Goal: Find specific page/section: Find specific page/section

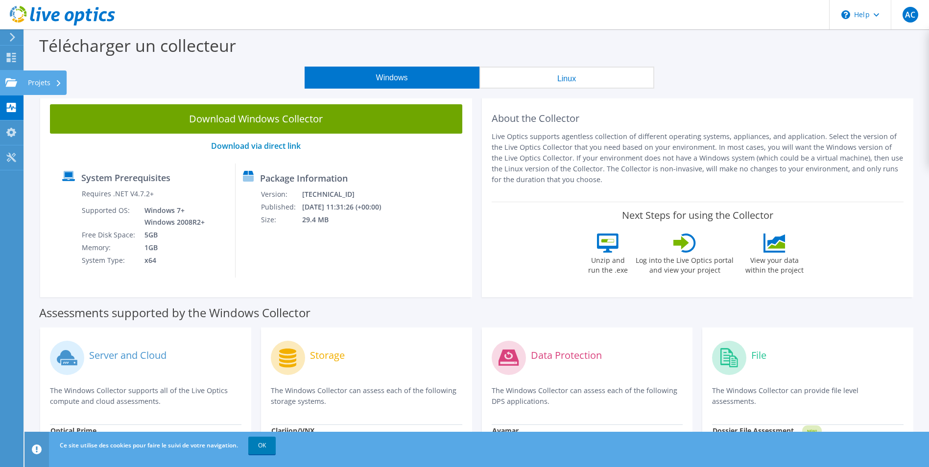
click at [48, 77] on div "Projets" at bounding box center [45, 83] width 44 height 24
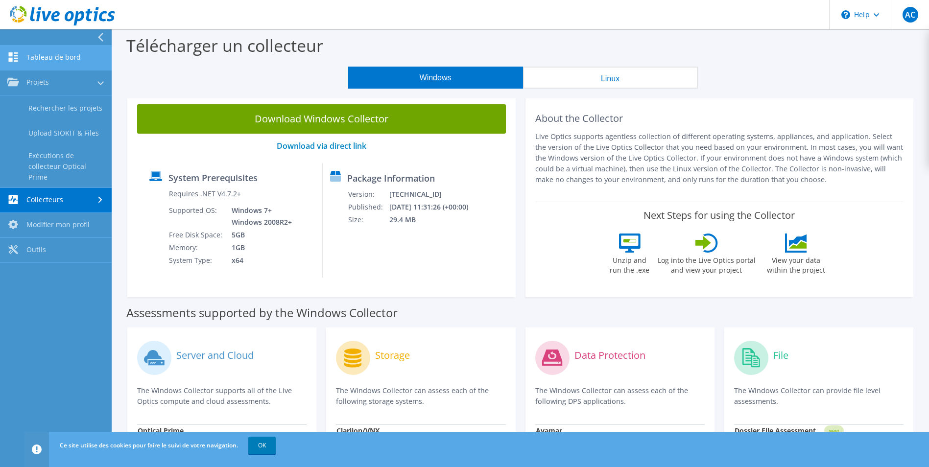
click at [68, 66] on link "Tableau de bord" at bounding box center [56, 58] width 112 height 25
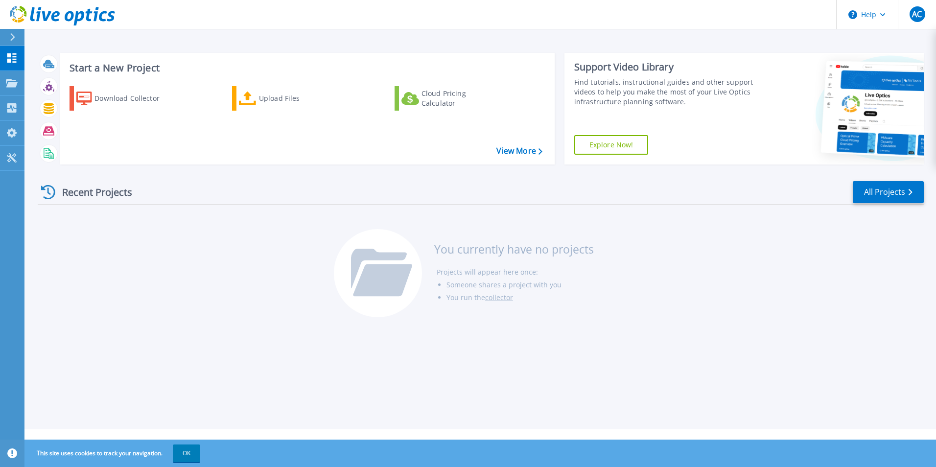
click at [520, 191] on div "Recent Projects All Projects" at bounding box center [481, 192] width 886 height 24
click at [49, 103] on p "Collectors" at bounding box center [41, 108] width 32 height 25
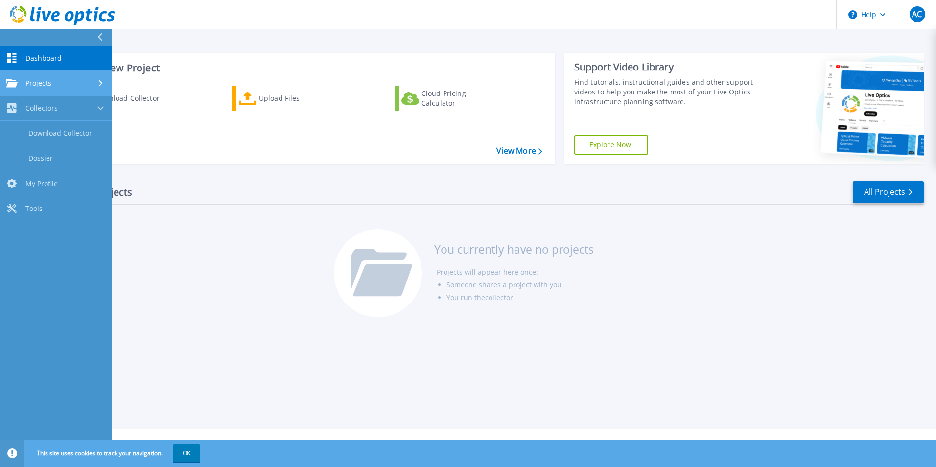
click at [56, 88] on link "Projects Projects" at bounding box center [56, 83] width 112 height 25
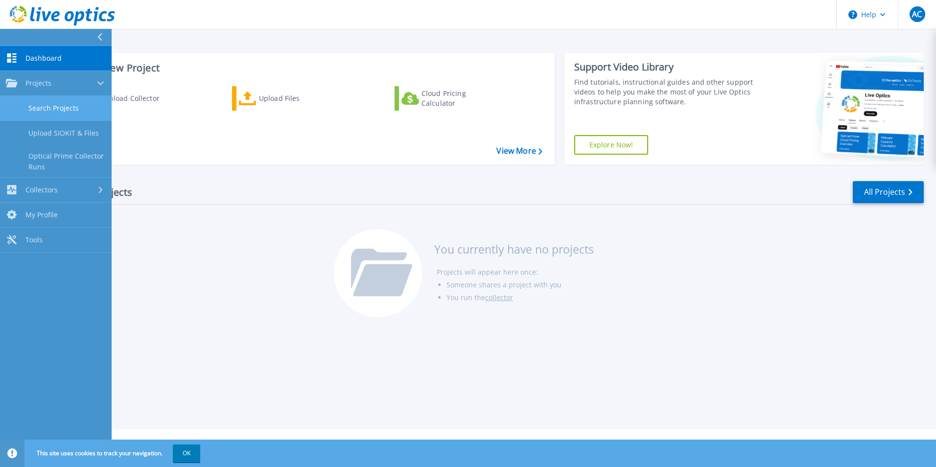
click at [66, 113] on link "Search Projects" at bounding box center [56, 108] width 112 height 25
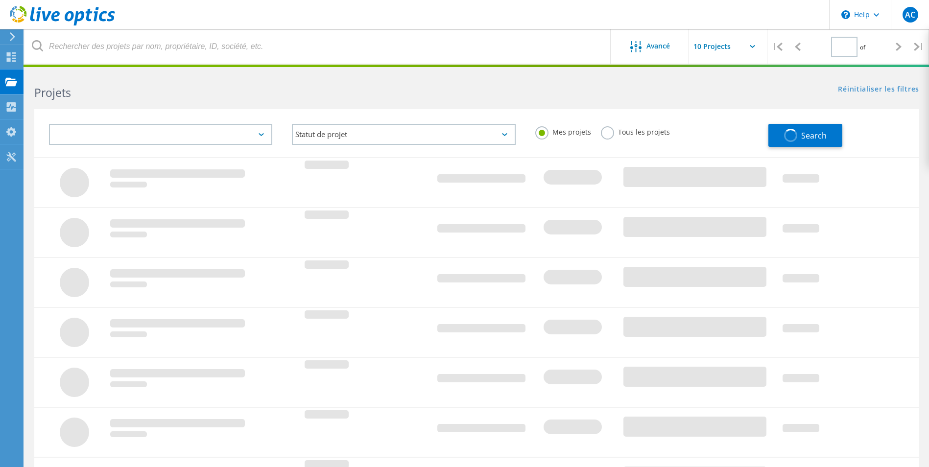
type input "1"
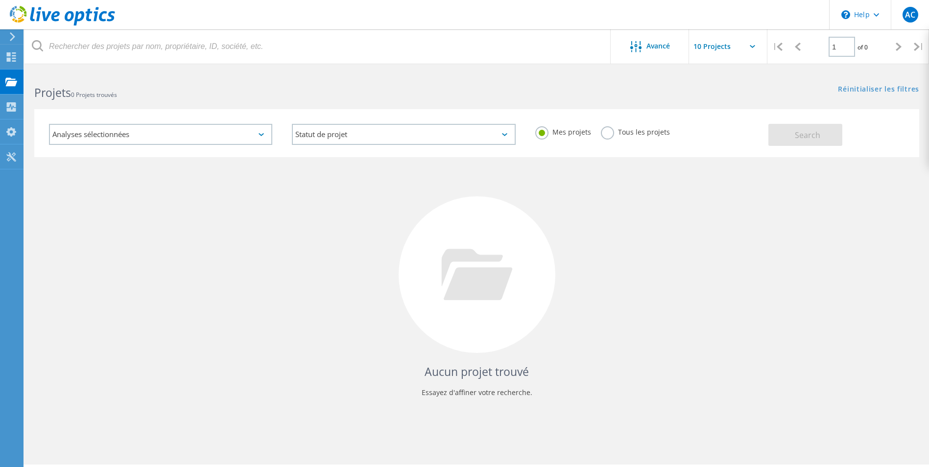
click at [251, 133] on div "Analyses sélectionnées" at bounding box center [160, 134] width 223 height 21
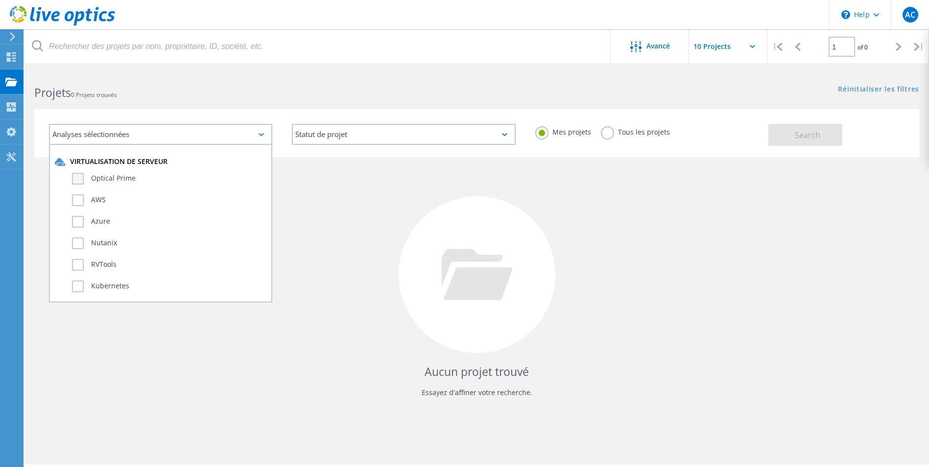
click at [137, 175] on label "Optical Prime" at bounding box center [169, 179] width 194 height 12
click at [0, 0] on input "Optical Prime" at bounding box center [0, 0] width 0 height 0
click at [409, 209] on div "Aucun projet trouvé Essayez d'affiner votre recherche." at bounding box center [476, 283] width 885 height 253
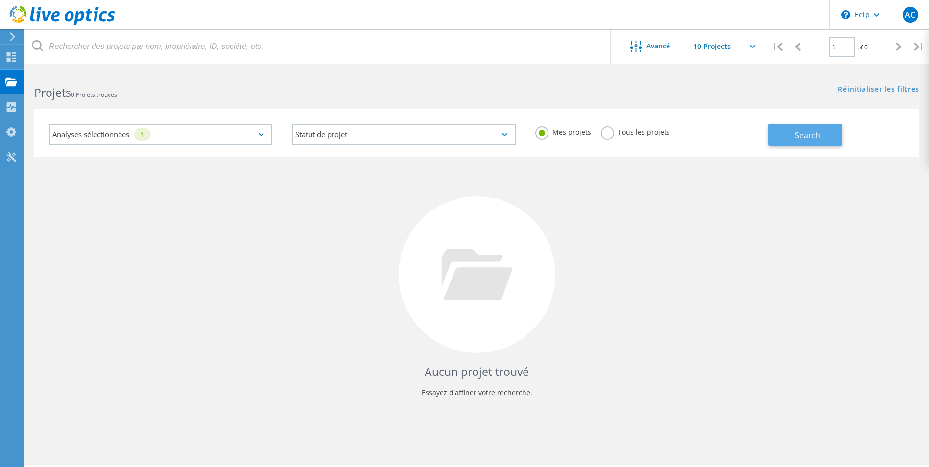
click at [782, 135] on button "Search" at bounding box center [805, 135] width 74 height 22
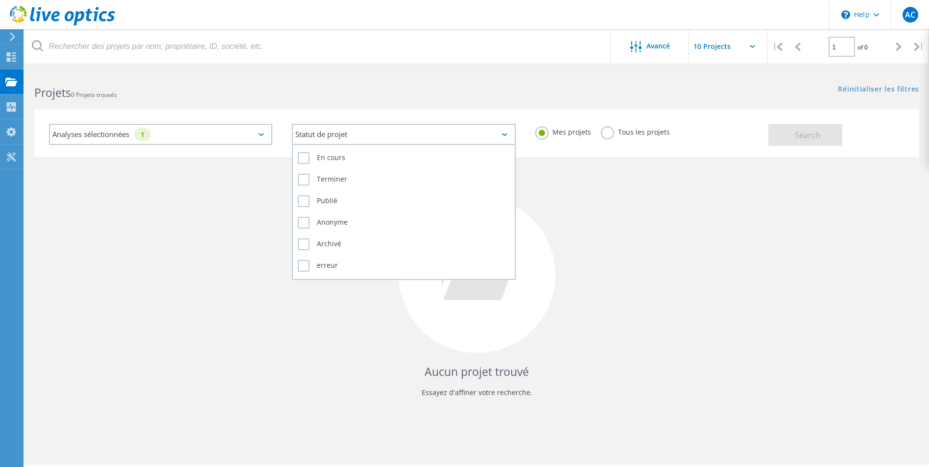
click at [447, 142] on div "Statut de projet" at bounding box center [403, 134] width 223 height 21
click at [414, 141] on div "Statut de projet" at bounding box center [403, 134] width 223 height 21
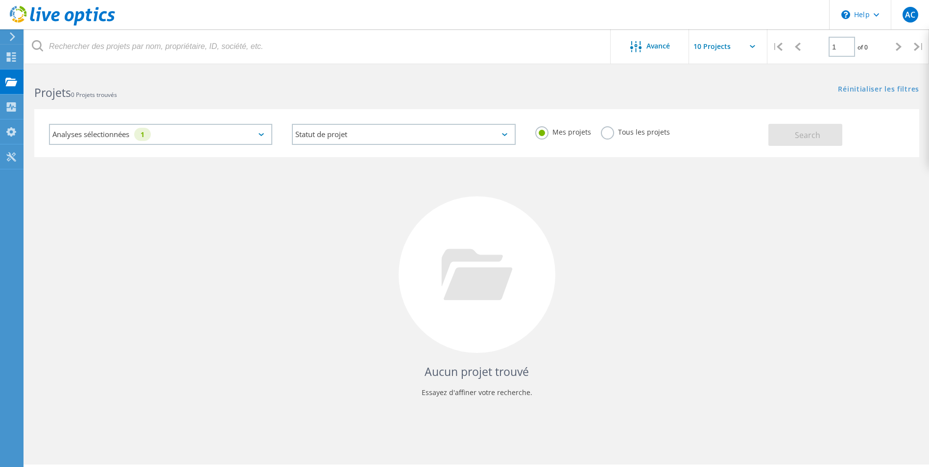
click at [569, 196] on div "Aucun projet trouvé Essayez d'affiner votre recherche." at bounding box center [476, 283] width 885 height 253
click at [610, 134] on label "Tous les projets" at bounding box center [635, 130] width 69 height 9
click at [0, 0] on input "Tous les projets" at bounding box center [0, 0] width 0 height 0
drag, startPoint x: 603, startPoint y: 199, endPoint x: 674, endPoint y: 148, distance: 87.0
click at [603, 198] on div "Aucun projet trouvé Essayez d'affiner votre recherche." at bounding box center [476, 283] width 885 height 253
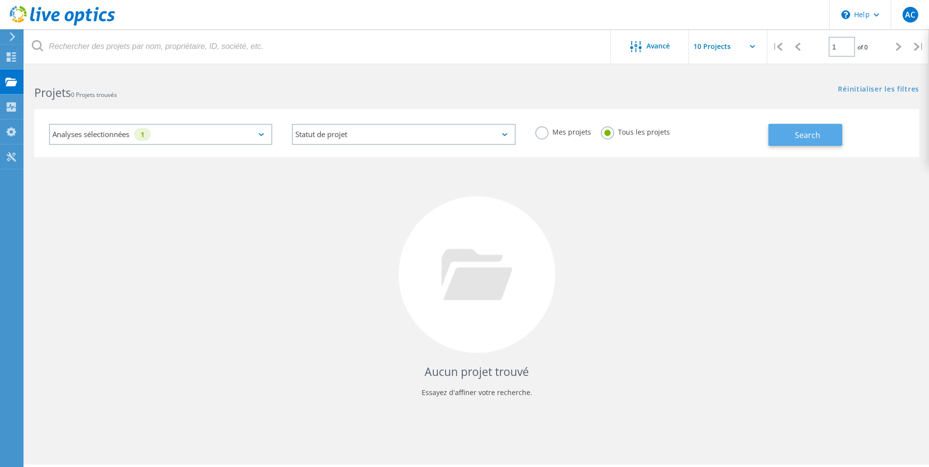
click at [778, 126] on button "Search" at bounding box center [805, 135] width 74 height 22
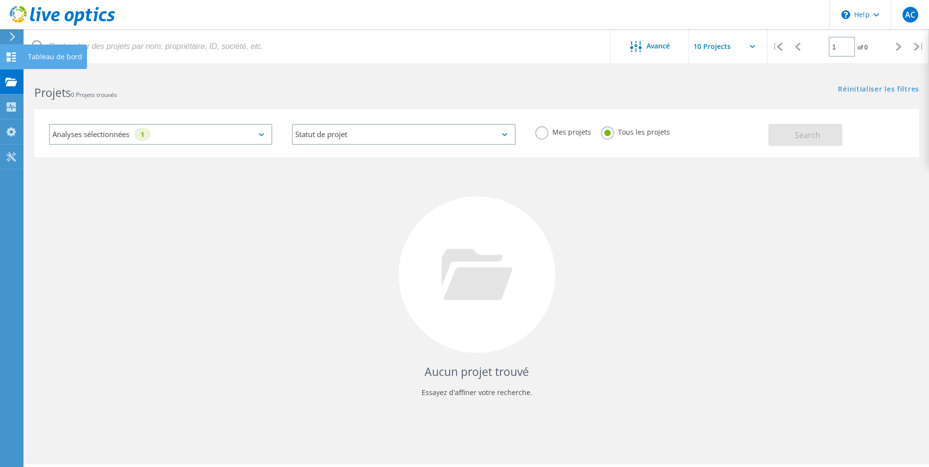
click at [16, 53] on use at bounding box center [11, 56] width 9 height 9
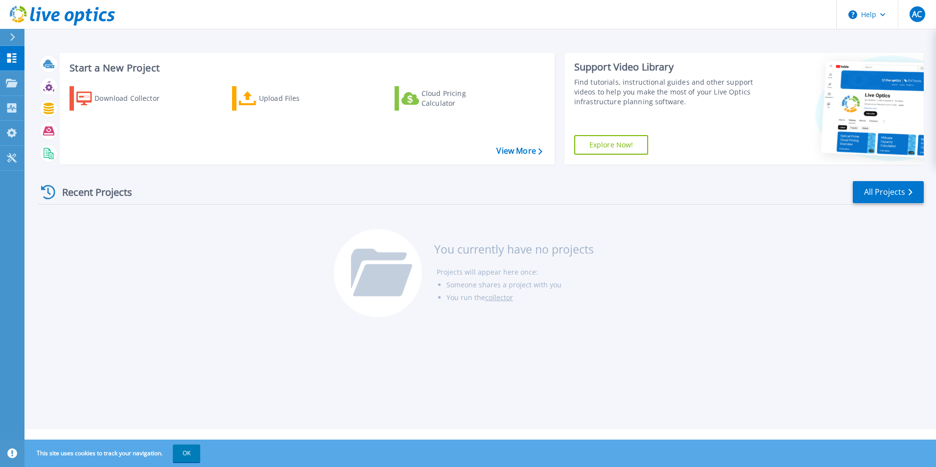
click at [368, 177] on div "Recent Projects All Projects You currently have no projects Projects will appea…" at bounding box center [481, 249] width 886 height 155
